Goal: Information Seeking & Learning: Learn about a topic

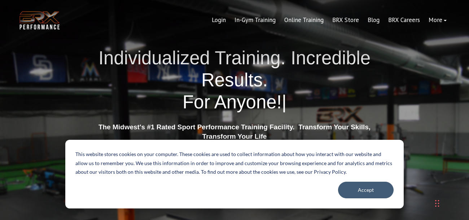
drag, startPoint x: 0, startPoint y: 0, endPoint x: 437, endPoint y: 10, distance: 436.7
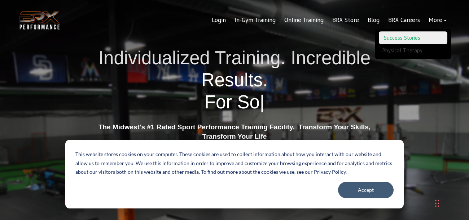
click at [419, 40] on link "Success Stories" at bounding box center [413, 37] width 69 height 13
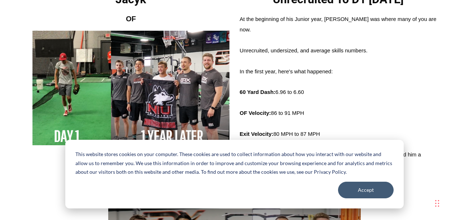
scroll to position [205, 0]
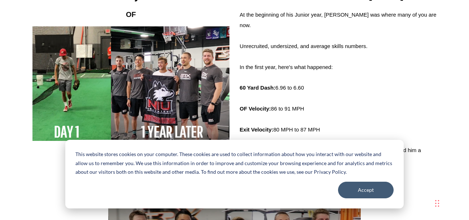
drag, startPoint x: 468, startPoint y: 12, endPoint x: 468, endPoint y: 28, distance: 16.6
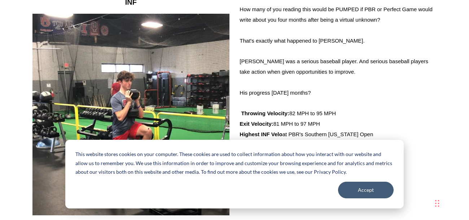
scroll to position [1628, 0]
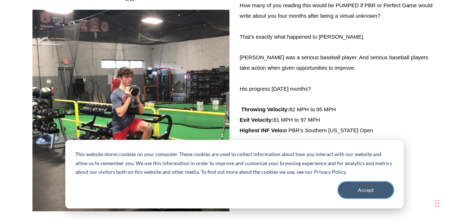
click at [362, 192] on button "Accept" at bounding box center [366, 189] width 56 height 17
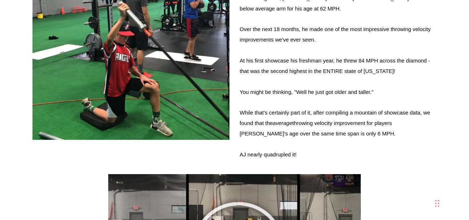
scroll to position [2535, 0]
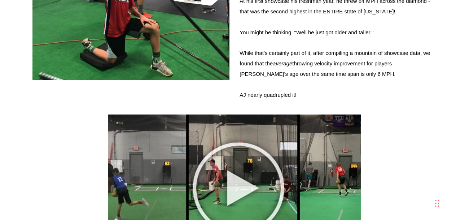
click at [394, 57] on div "As an 8th grader, AJ started at BRX with a below average arm for his age at 62 …" at bounding box center [337, 24] width 197 height 181
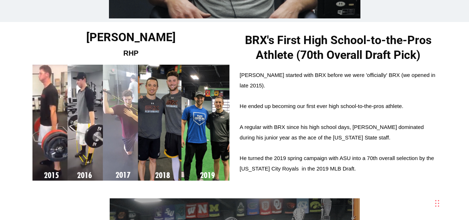
scroll to position [894, 0]
